Goal: Task Accomplishment & Management: Complete application form

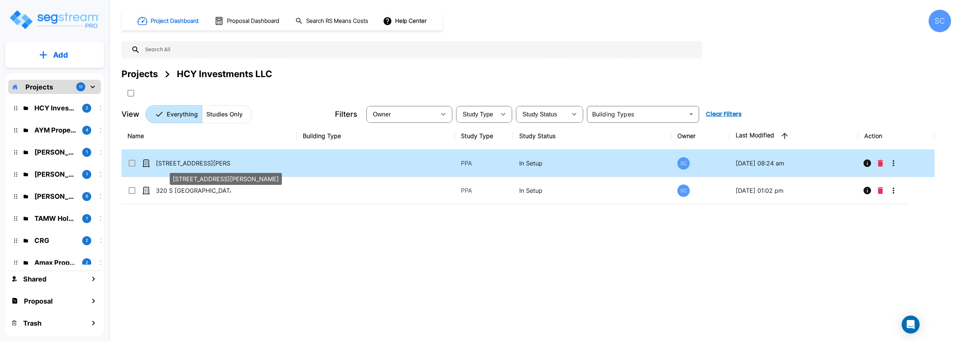
click at [183, 165] on p "[STREET_ADDRESS][PERSON_NAME]" at bounding box center [193, 163] width 75 height 9
checkbox input "false"
click at [183, 165] on p "[STREET_ADDRESS][PERSON_NAME]" at bounding box center [193, 163] width 75 height 9
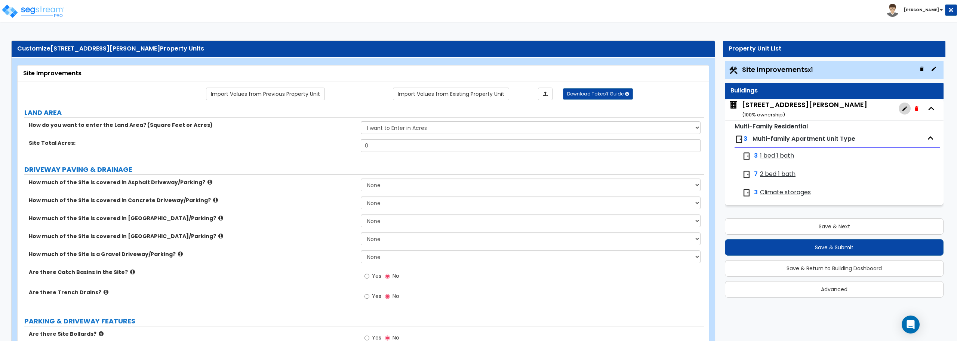
click at [906, 109] on icon "button" at bounding box center [905, 108] width 6 height 6
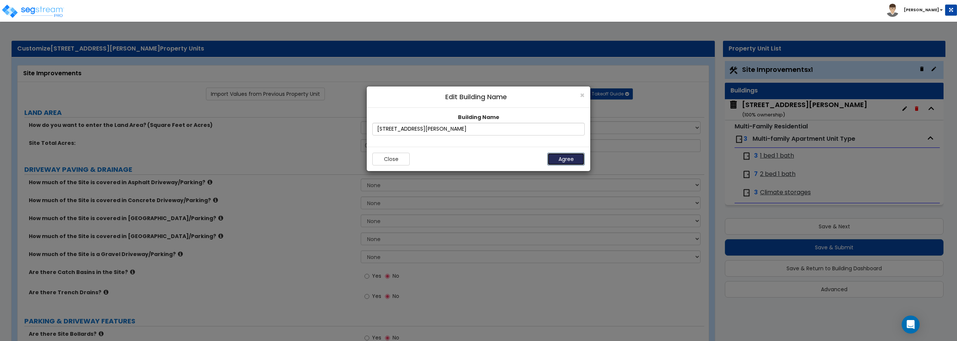
click at [566, 157] on button "Agree" at bounding box center [565, 159] width 37 height 13
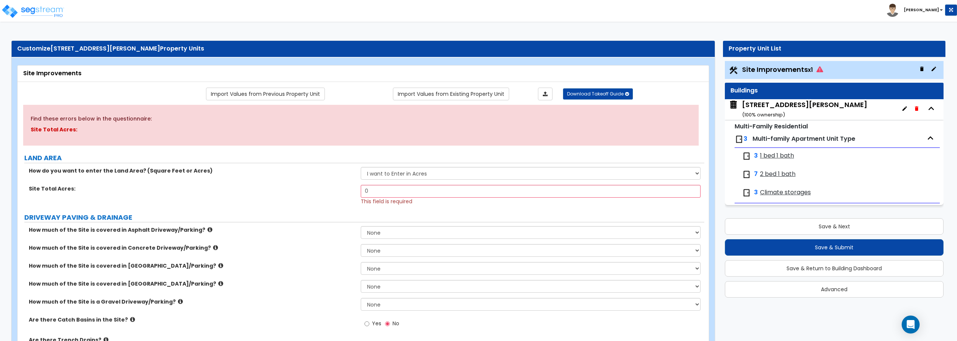
click at [926, 134] on icon "button" at bounding box center [930, 137] width 11 height 11
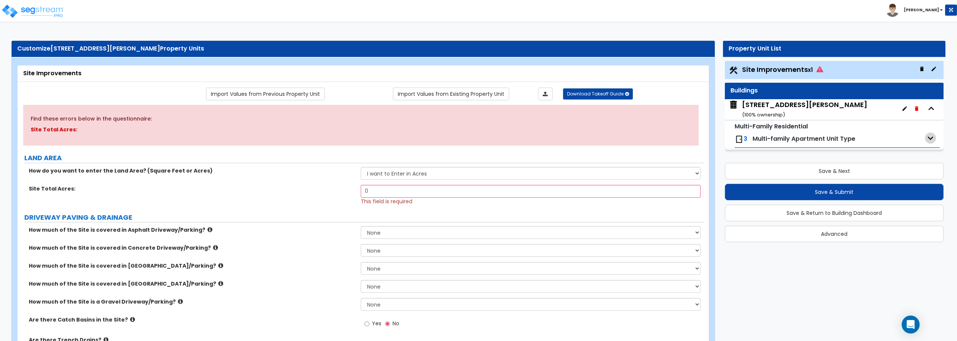
click at [926, 134] on icon "button" at bounding box center [930, 137] width 11 height 11
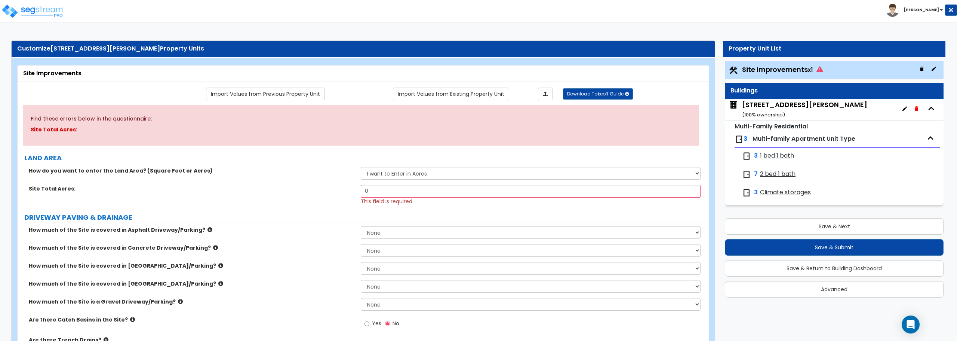
click at [865, 110] on div "1054 W Blaine Dr ( 100 % ownership)" at bounding box center [834, 109] width 219 height 21
click at [914, 107] on icon "button" at bounding box center [917, 108] width 6 height 6
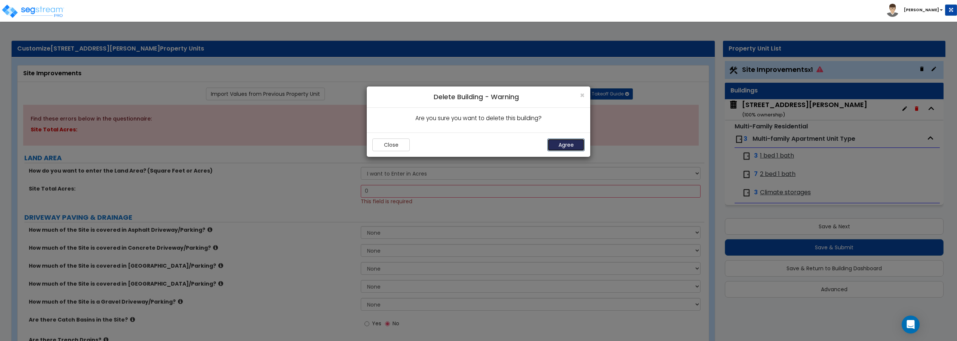
click at [561, 142] on button "Agree" at bounding box center [565, 144] width 37 height 13
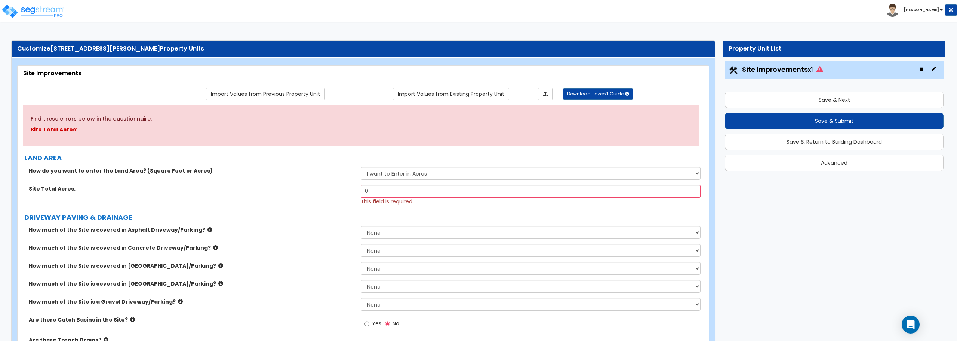
click at [921, 68] on icon "button" at bounding box center [921, 69] width 3 height 4
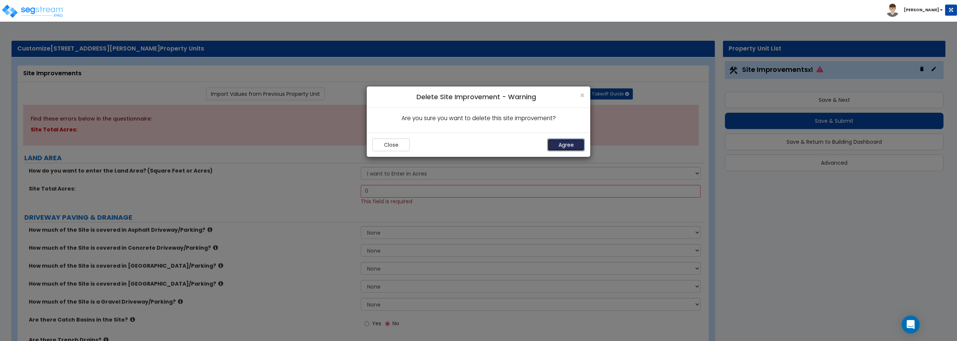
click at [572, 148] on button "Agree" at bounding box center [565, 144] width 37 height 13
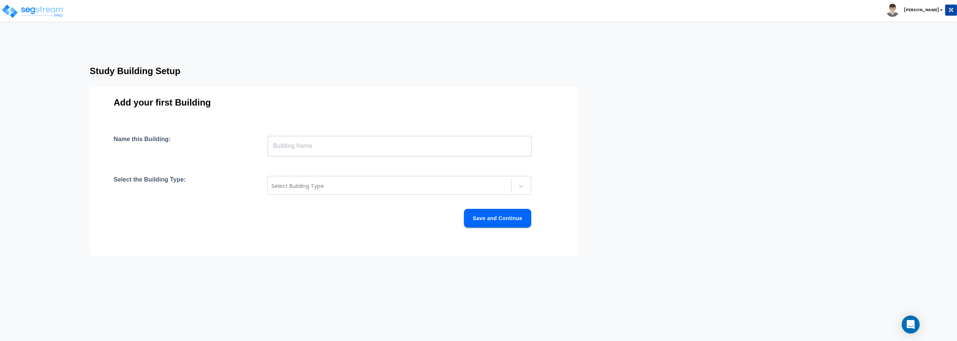
click at [384, 148] on input "text" at bounding box center [400, 145] width 264 height 21
click at [340, 148] on input "text" at bounding box center [400, 145] width 264 height 21
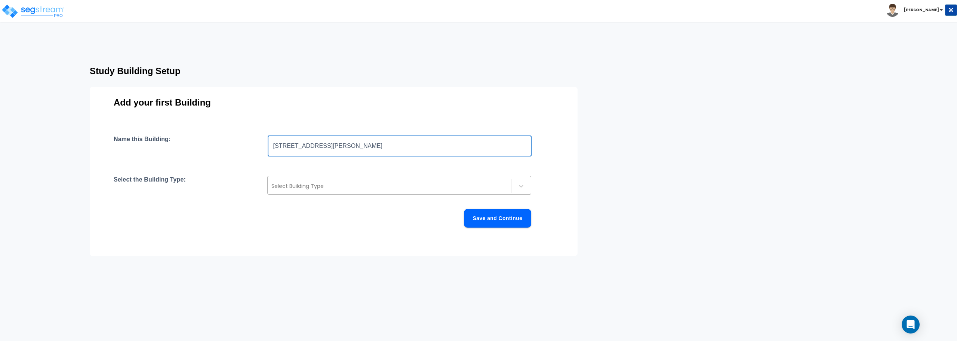
type input "1054 W Blaine Drive"
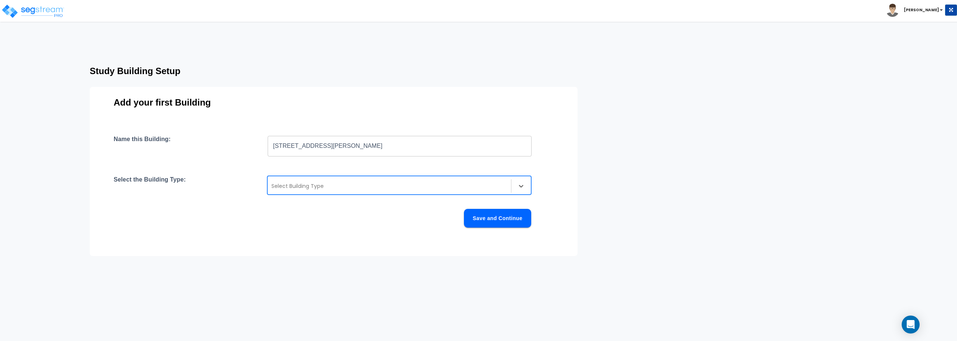
click at [342, 188] on div at bounding box center [389, 185] width 236 height 9
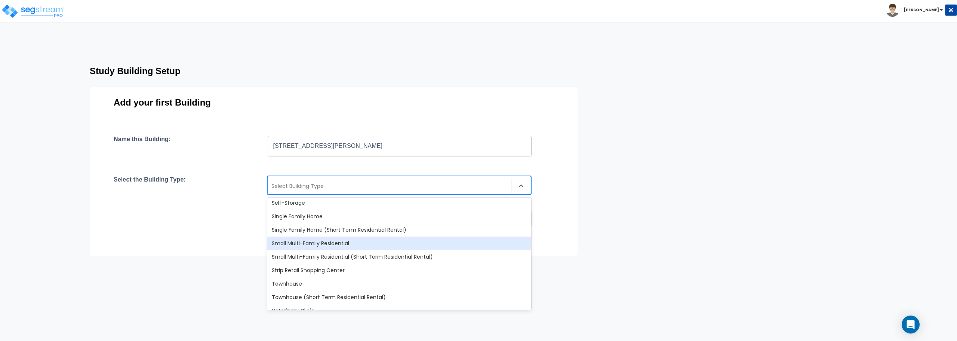
scroll to position [645, 0]
